Goal: Task Accomplishment & Management: Complete application form

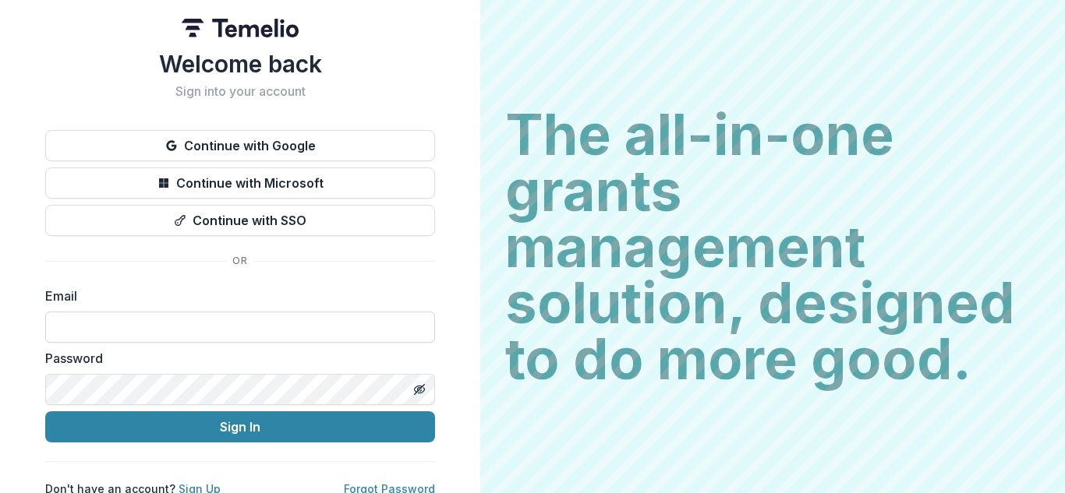
click at [131, 331] on input at bounding box center [240, 327] width 390 height 31
type input "**********"
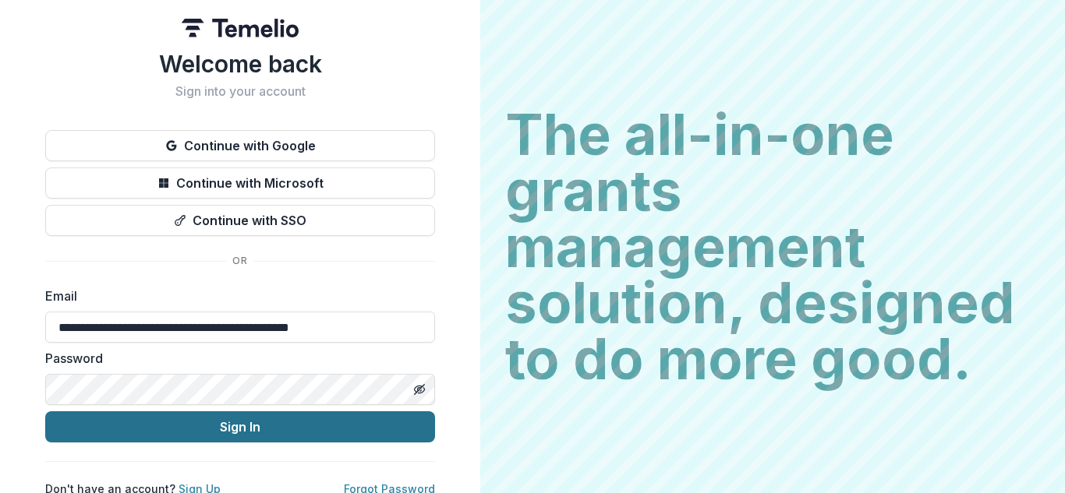
click at [225, 425] on button "Sign In" at bounding box center [240, 427] width 390 height 31
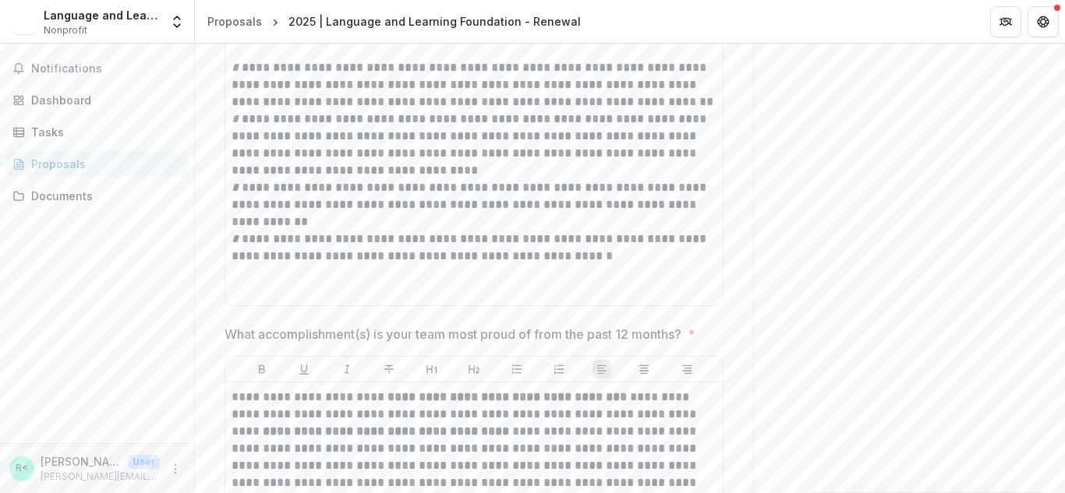
scroll to position [8743, 0]
